Goal: Go to known website: Access a specific website the user already knows

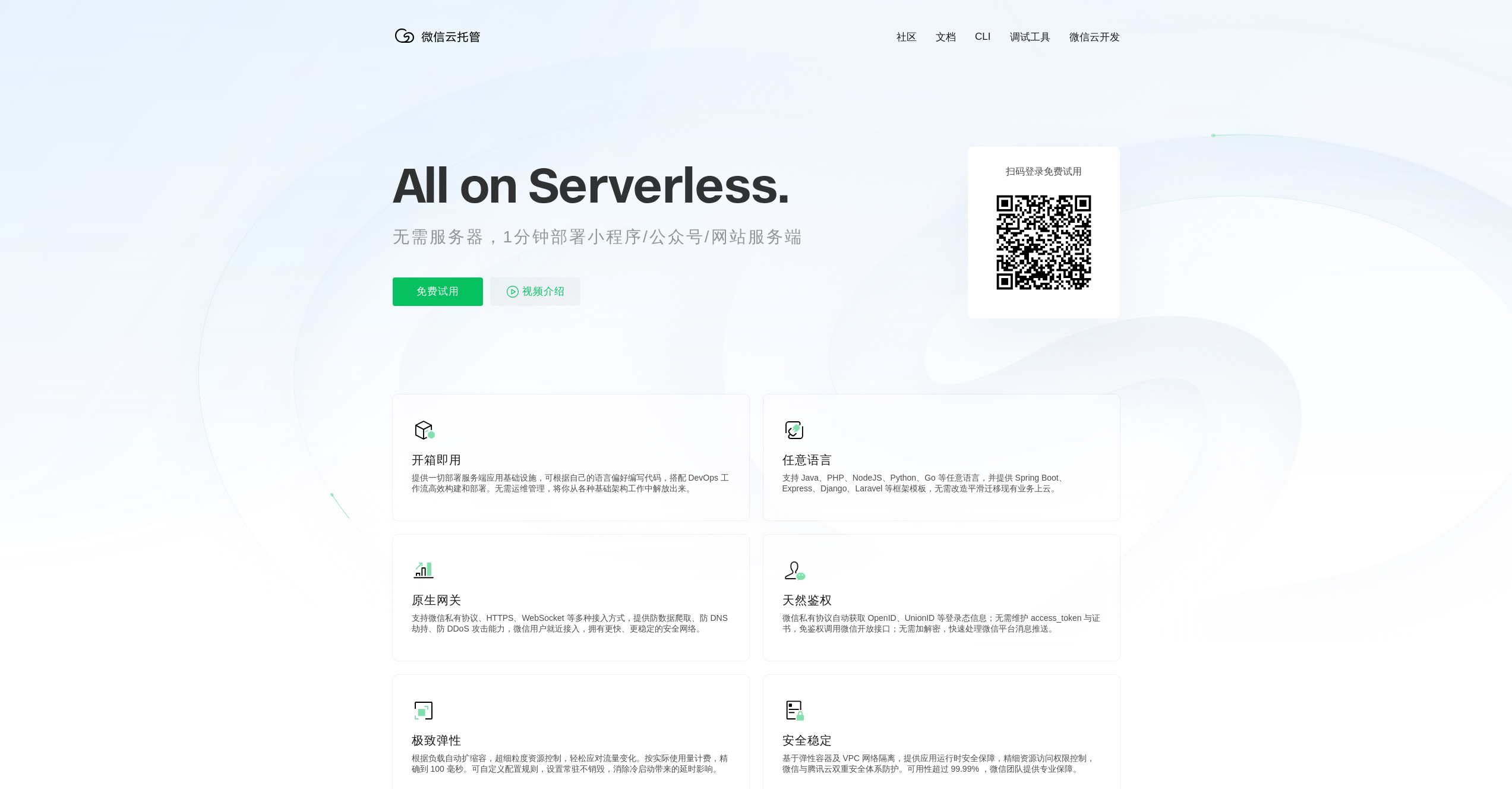
scroll to position [0, 2112]
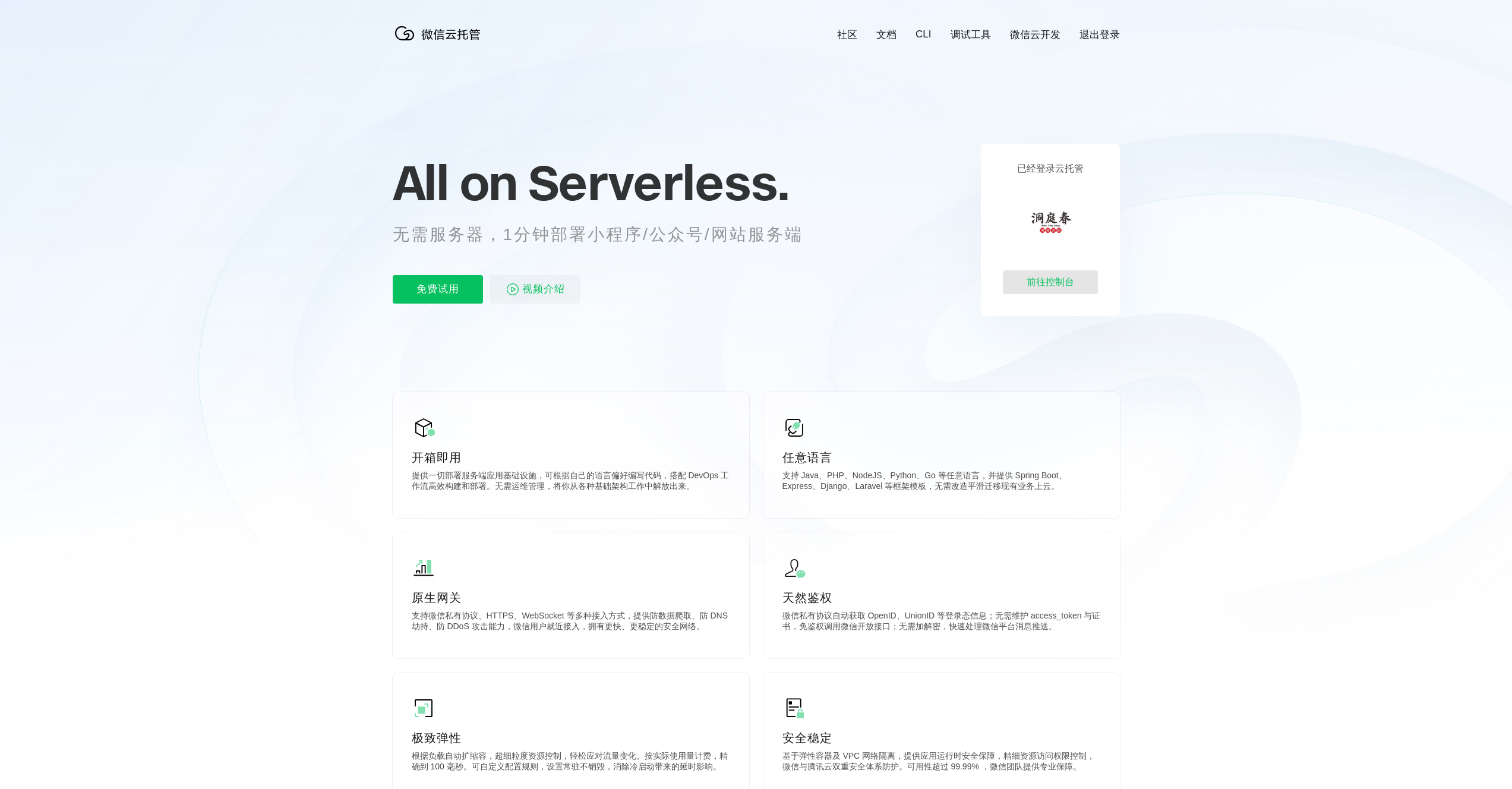
click at [1057, 276] on div "前往控制台" at bounding box center [1050, 282] width 95 height 24
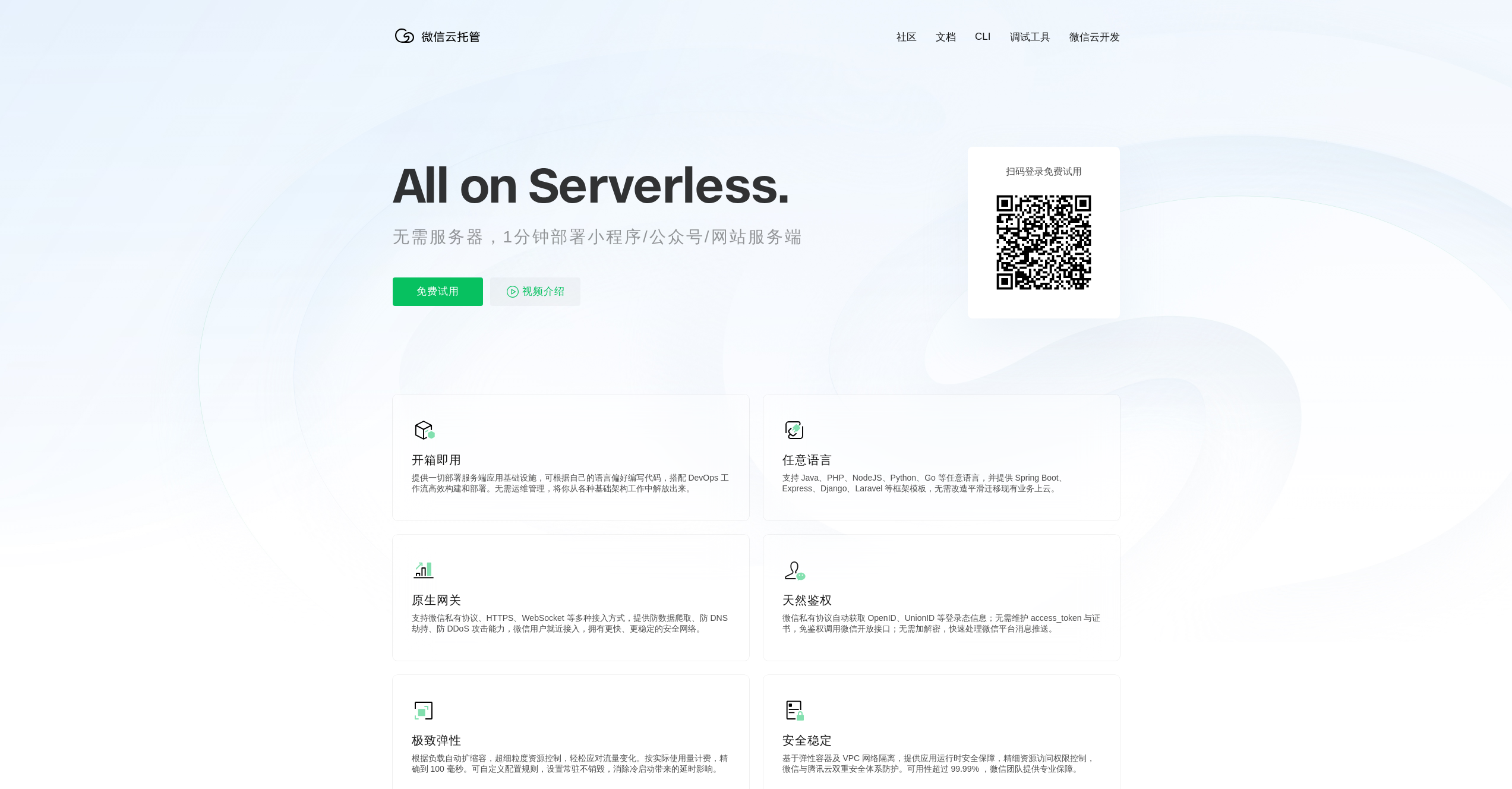
scroll to position [0, 2112]
click at [1066, 285] on div "前往控制台" at bounding box center [1050, 284] width 95 height 24
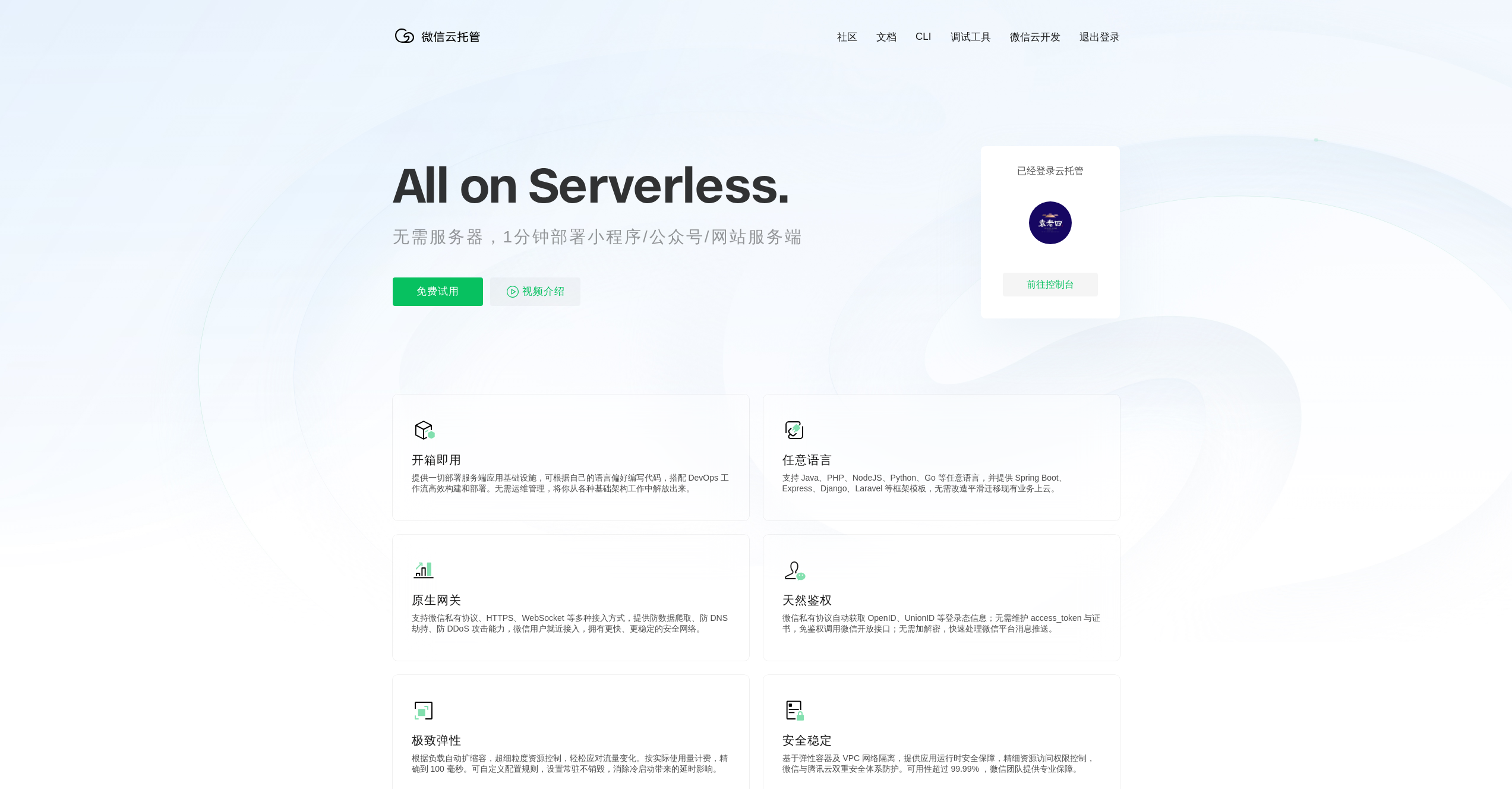
click at [1062, 220] on img at bounding box center [1050, 223] width 43 height 43
